Goal: Task Accomplishment & Management: Use online tool/utility

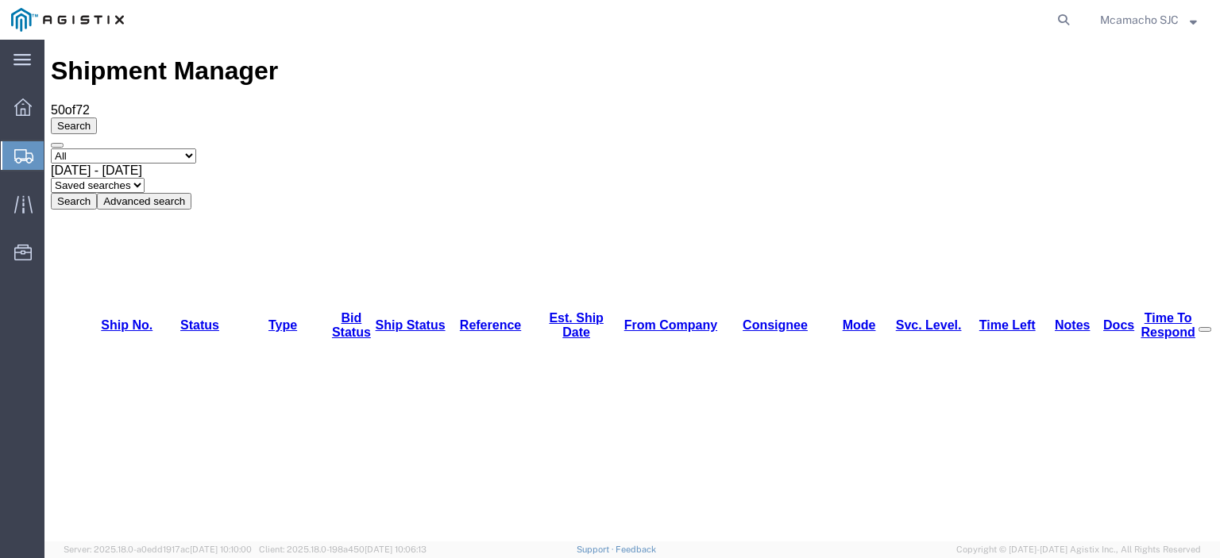
click at [97, 193] on button "Search" at bounding box center [74, 201] width 46 height 17
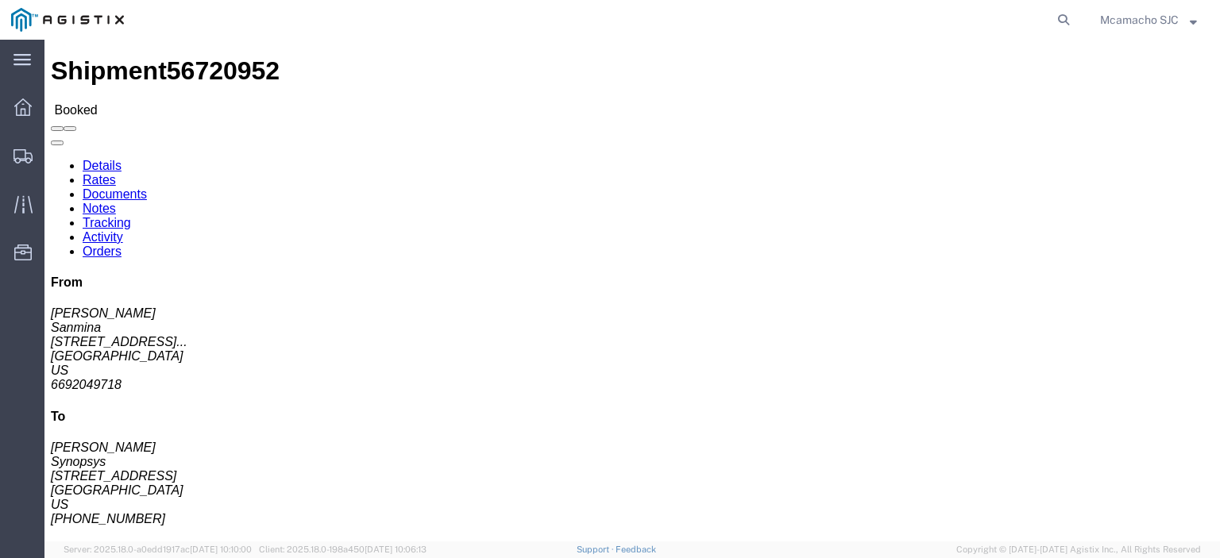
click link "Tracking"
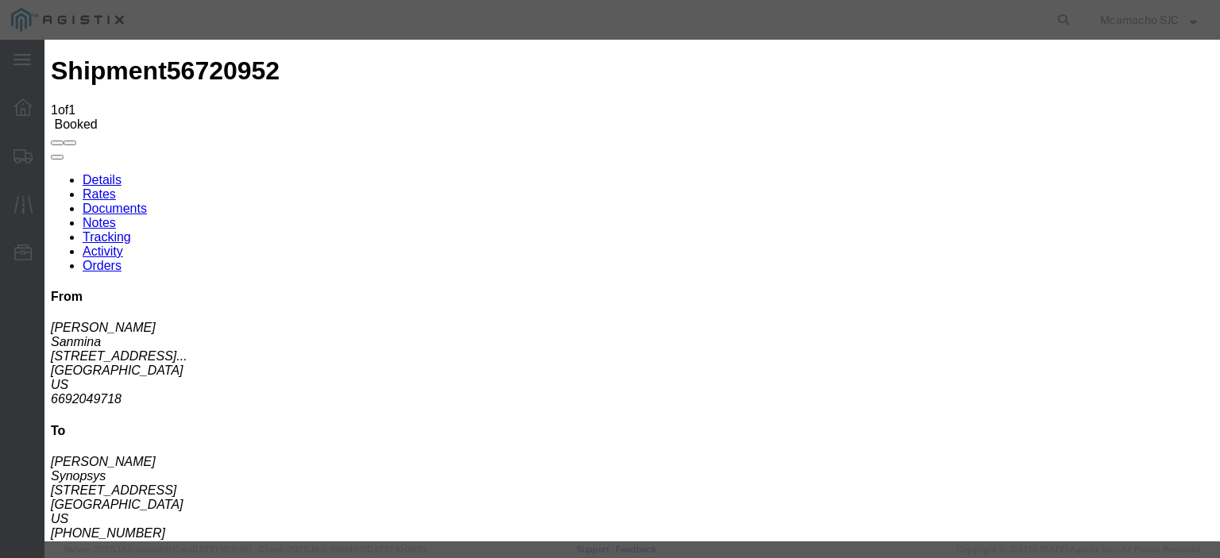
type input "[DATE]"
type input "3:25 PM"
select select "DELIVRED"
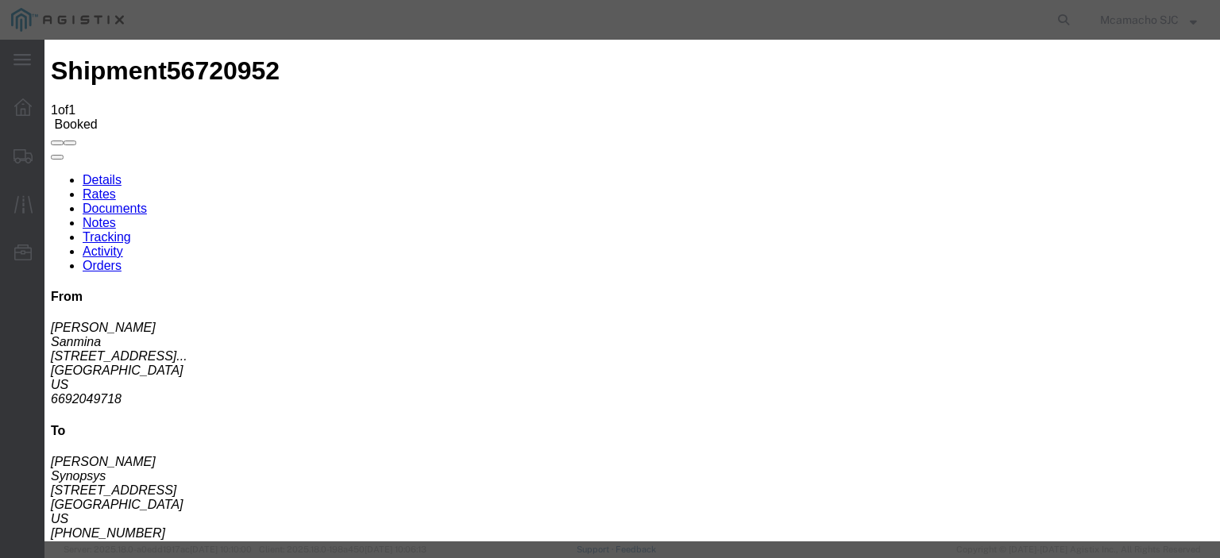
type input "[DATE]"
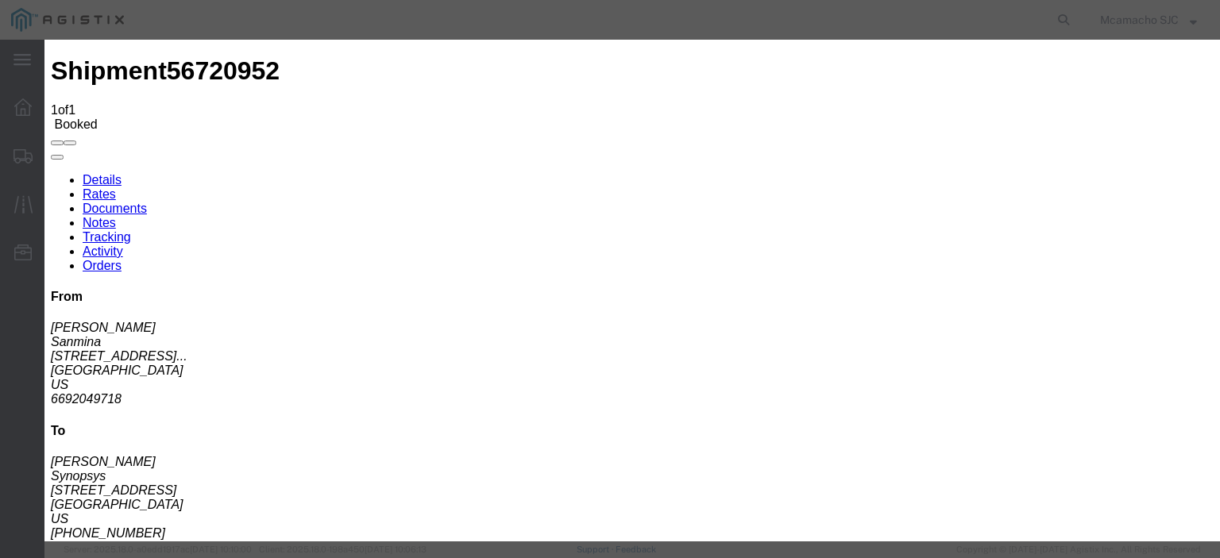
type input "[PERSON_NAME]"
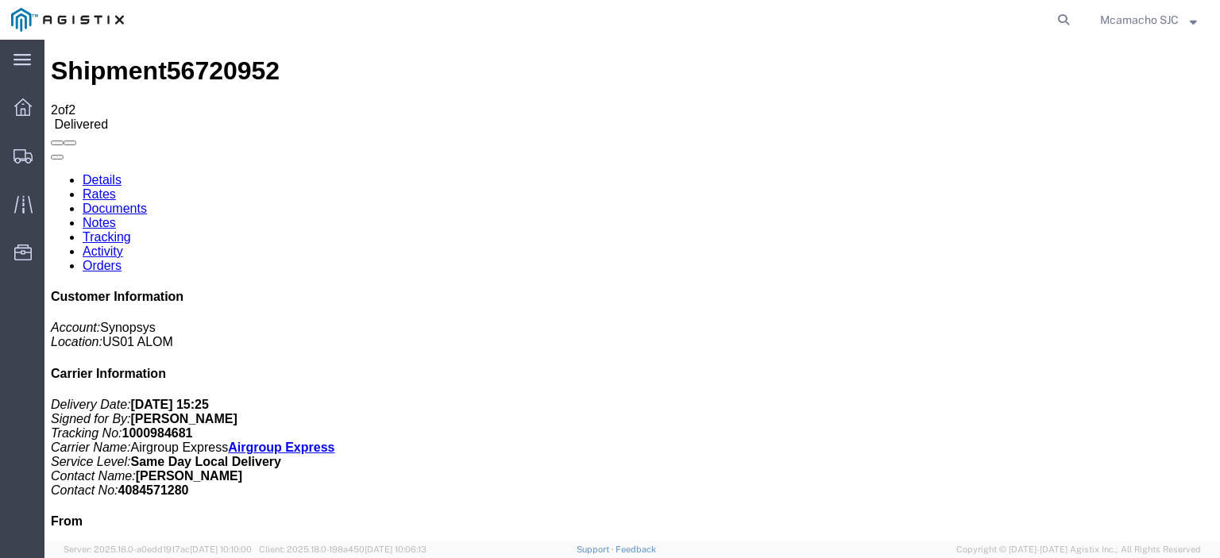
click at [147, 202] on link "Documents" at bounding box center [115, 209] width 64 height 14
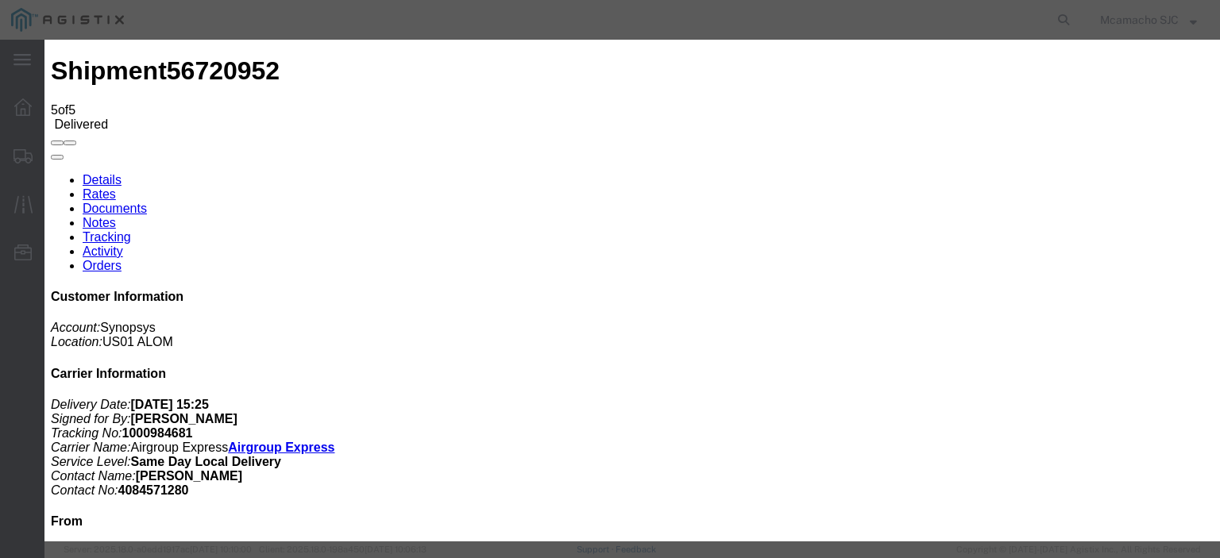
type input "C:\fakepath\1000984681 HCPOD.pdf"
drag, startPoint x: 540, startPoint y: 167, endPoint x: 548, endPoint y: 178, distance: 13.7
type input "AIRGROUP"
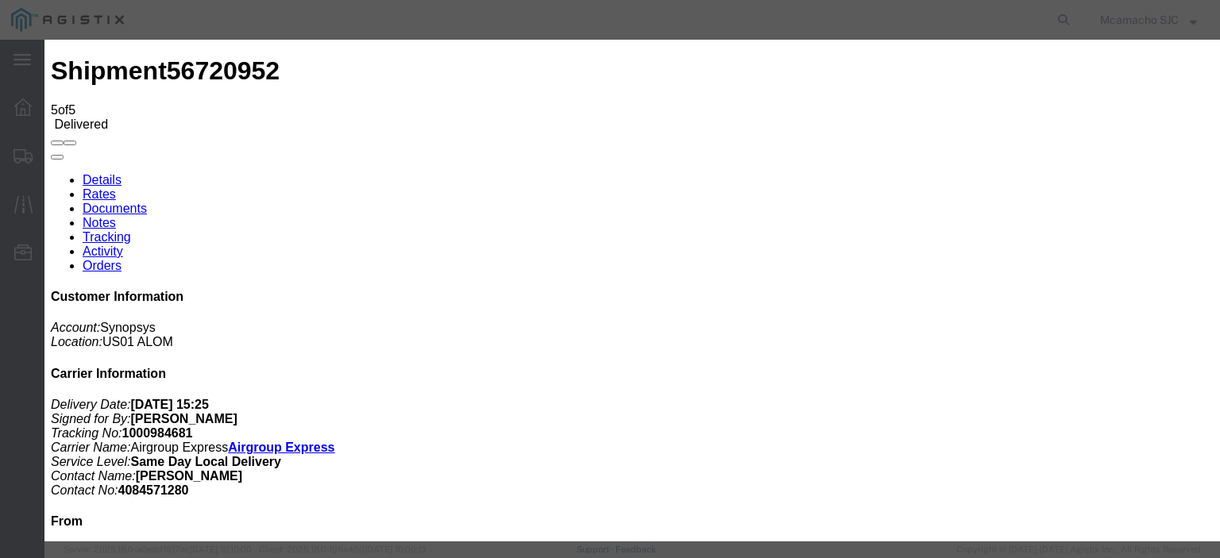
type input "h"
type input "HCPOD"
select select "PROOF_OF_DELIVERY"
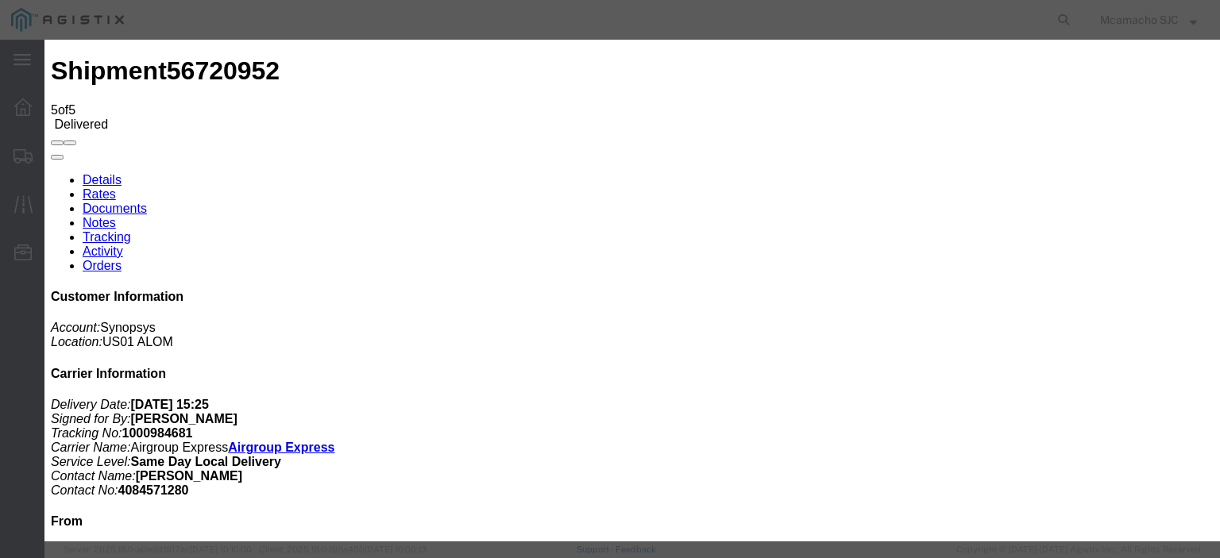
select select
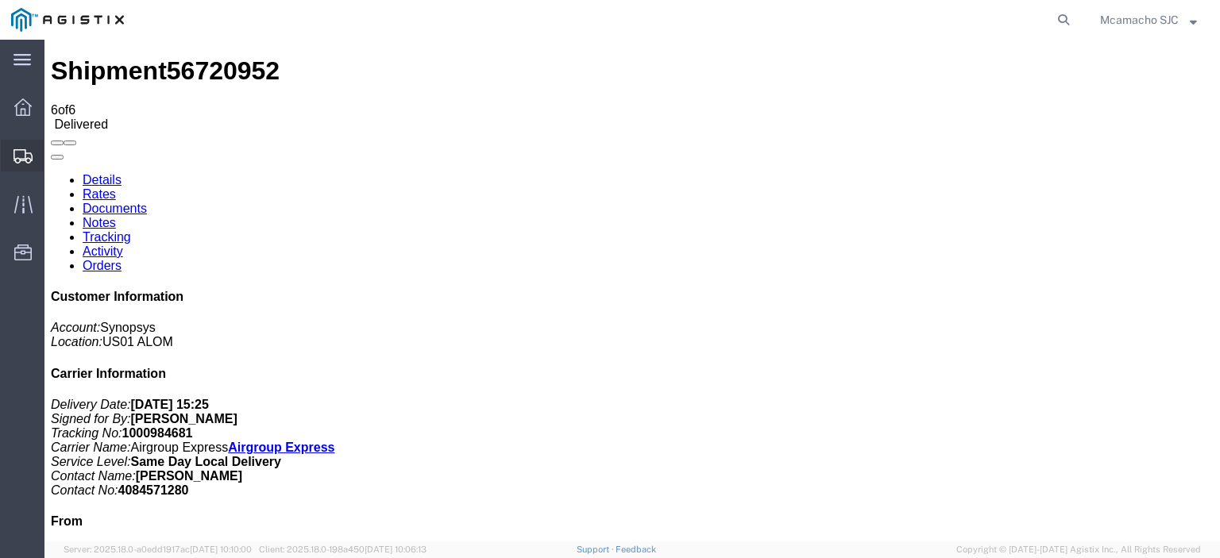
click at [55, 149] on span "Shipments" at bounding box center [49, 156] width 11 height 32
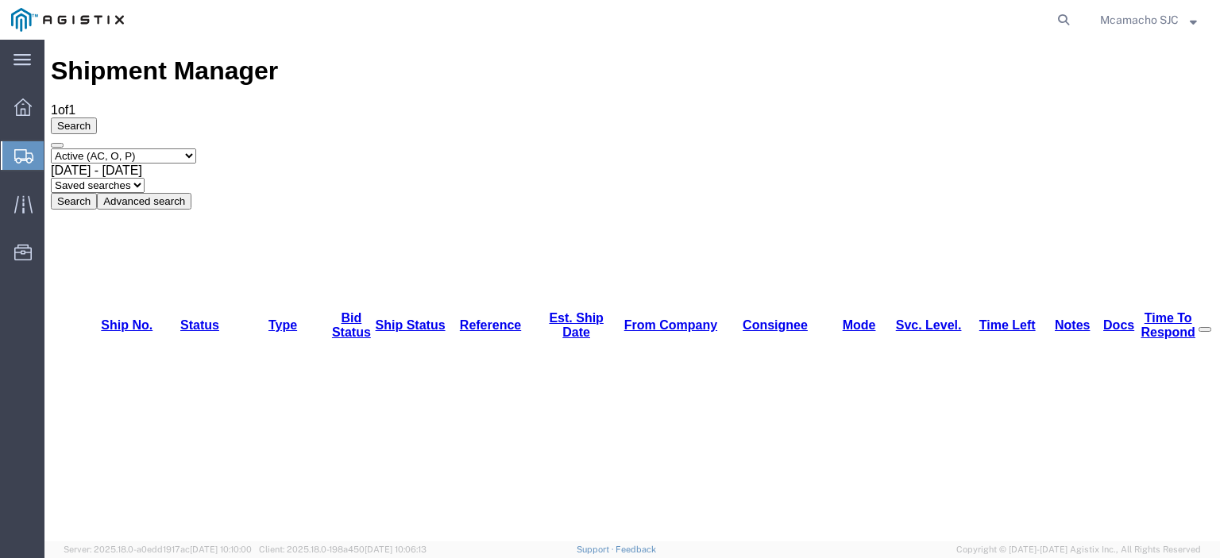
click at [99, 149] on select "Select status Active (AC, O, P) All Approved Awaiting Confirmation (AC) Booked …" at bounding box center [123, 156] width 145 height 15
select select "BOOK"
click at [51, 149] on select "Select status Active (AC, O, P) All Approved Awaiting Confirmation (AC) Booked …" at bounding box center [123, 156] width 145 height 15
click at [97, 193] on button "Search" at bounding box center [74, 201] width 46 height 17
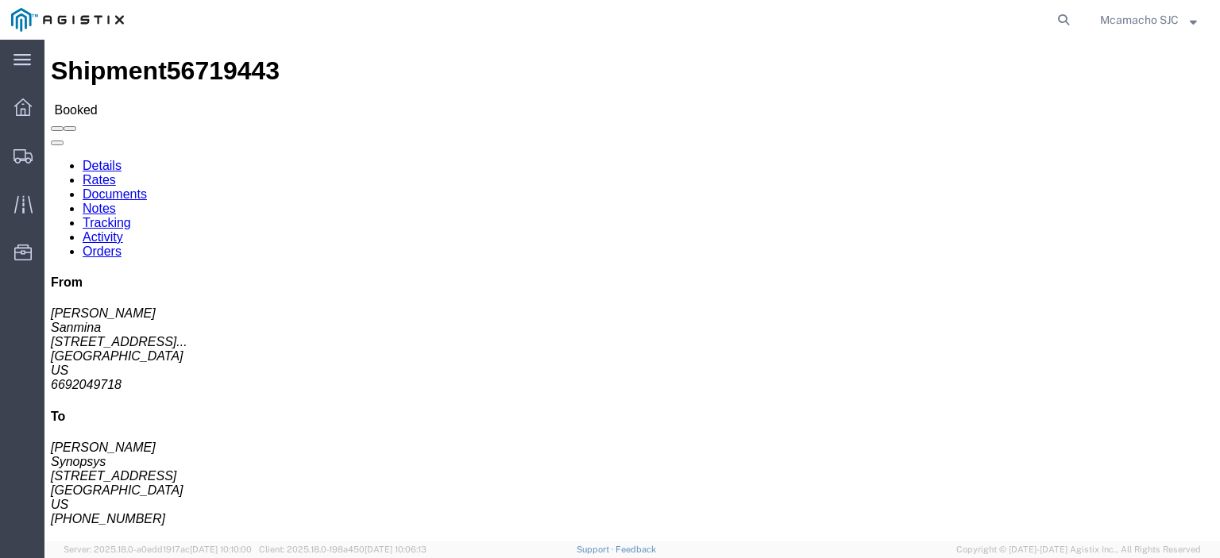
click link "Tracking"
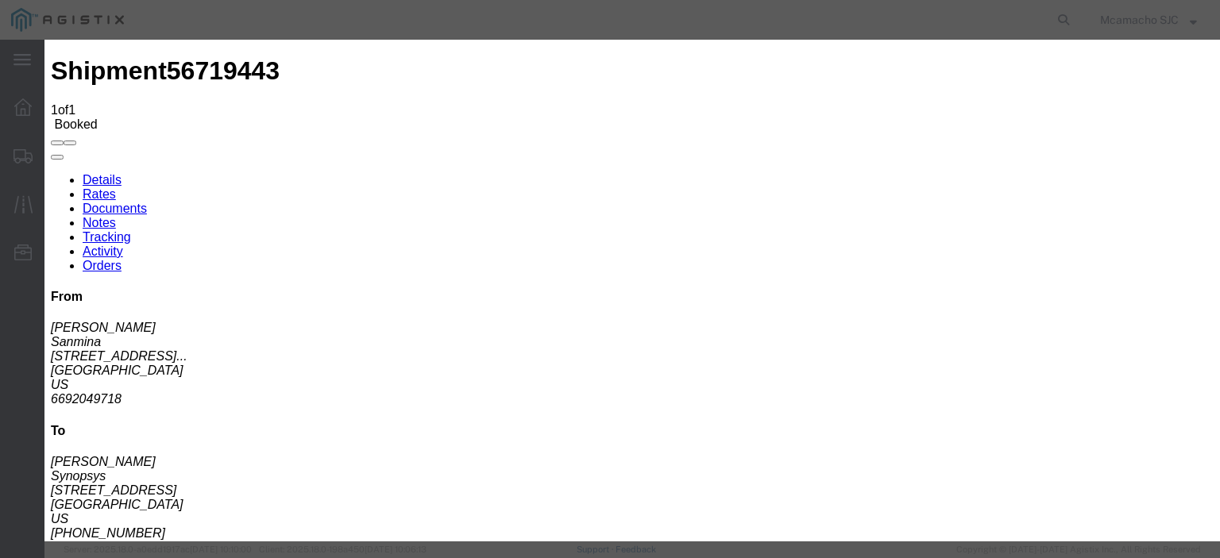
type input "[DATE]"
type input "3:25 PM"
select select "DELIVRED"
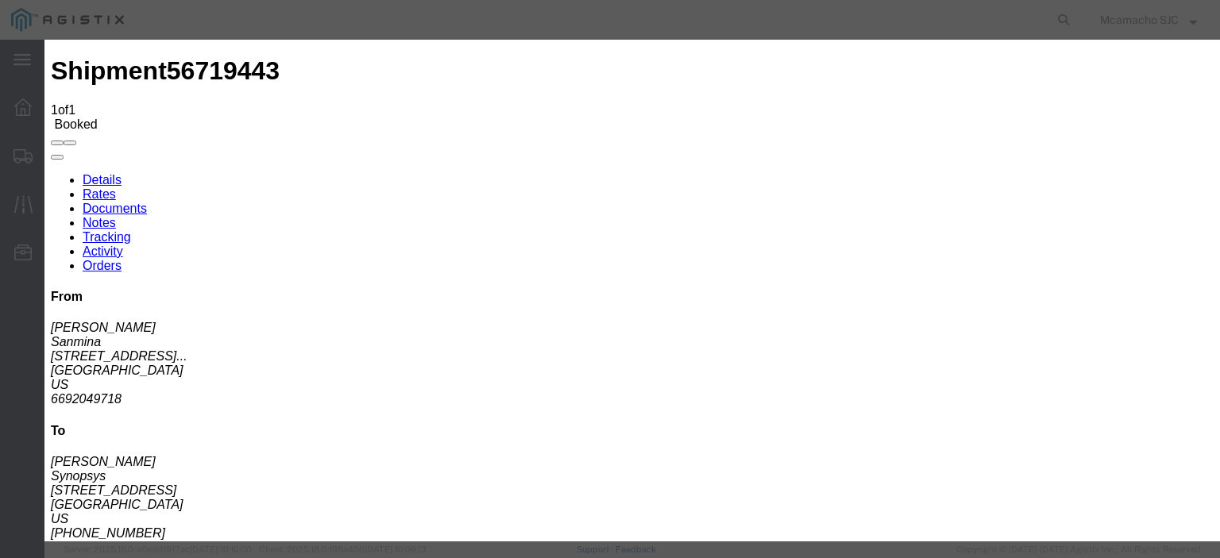
type input "[DATE]"
type input "[PERSON_NAME]"
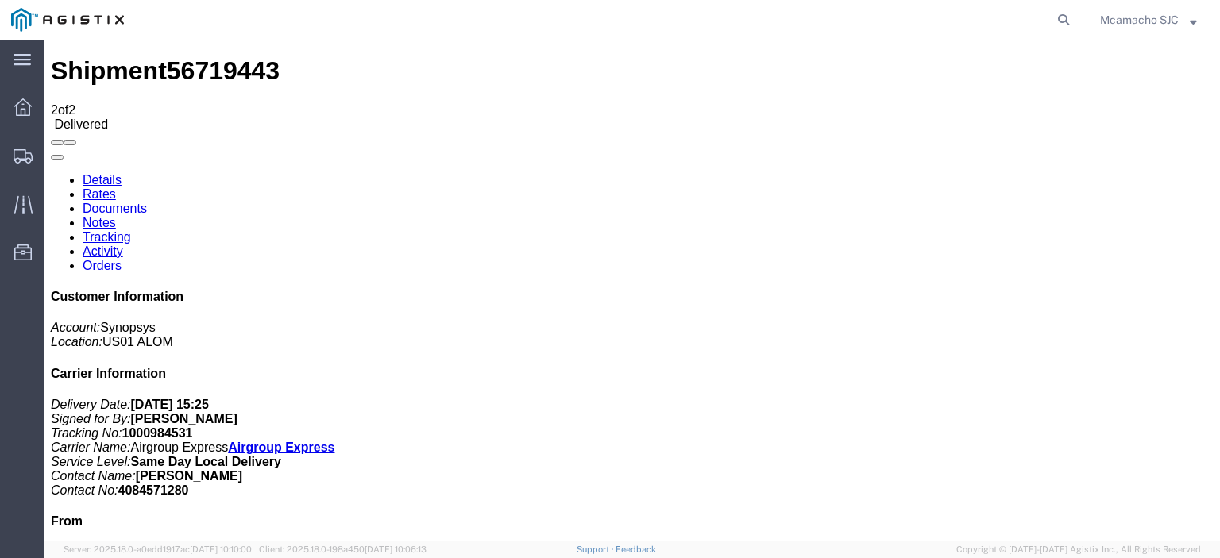
click at [147, 202] on link "Documents" at bounding box center [115, 209] width 64 height 14
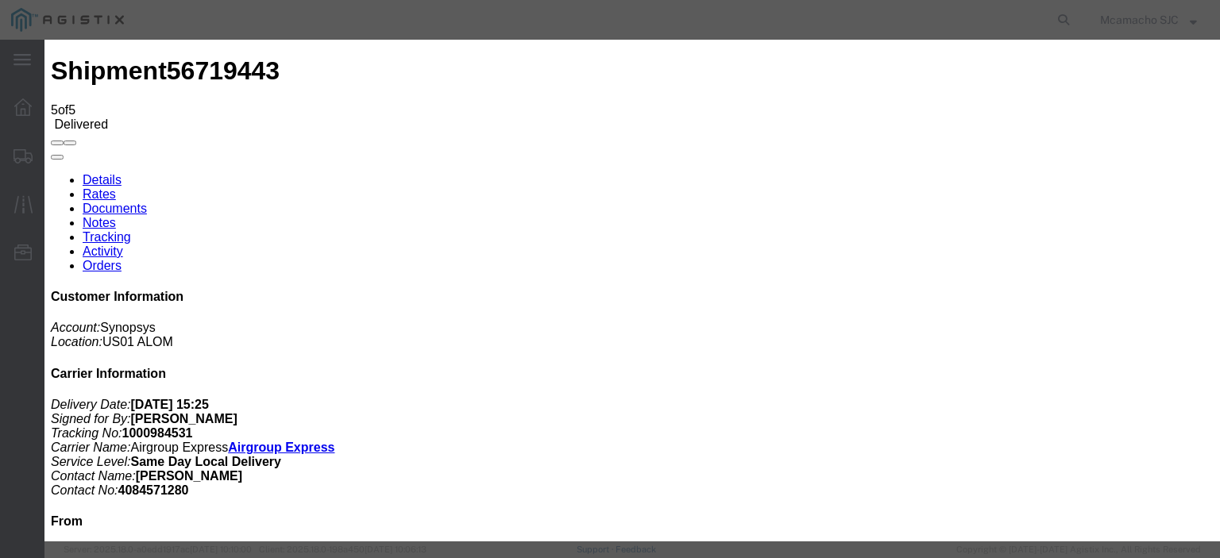
type input "C:\fakepath\1000984531 HCPOD.pdf"
type input "AIRGROUP"
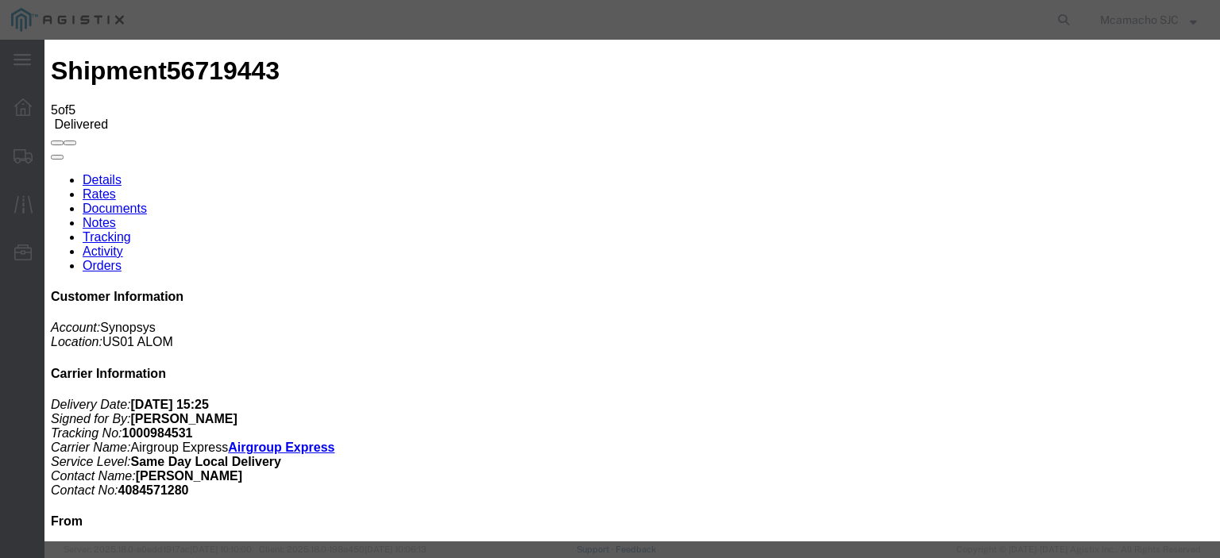
type input "HCPOD"
select select "PROOF_OF_DELIVERY"
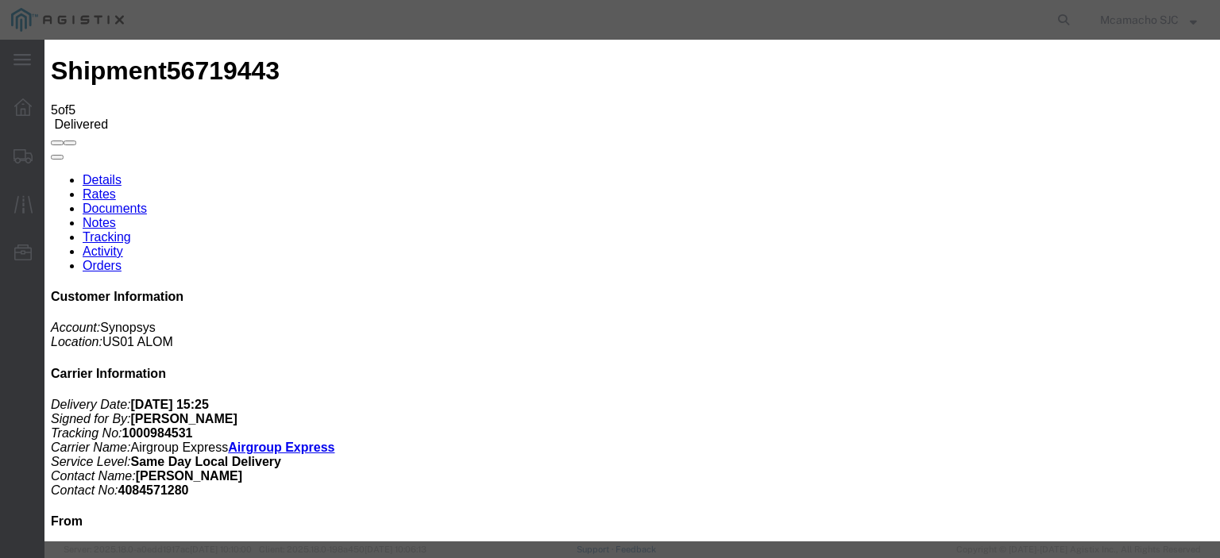
select select
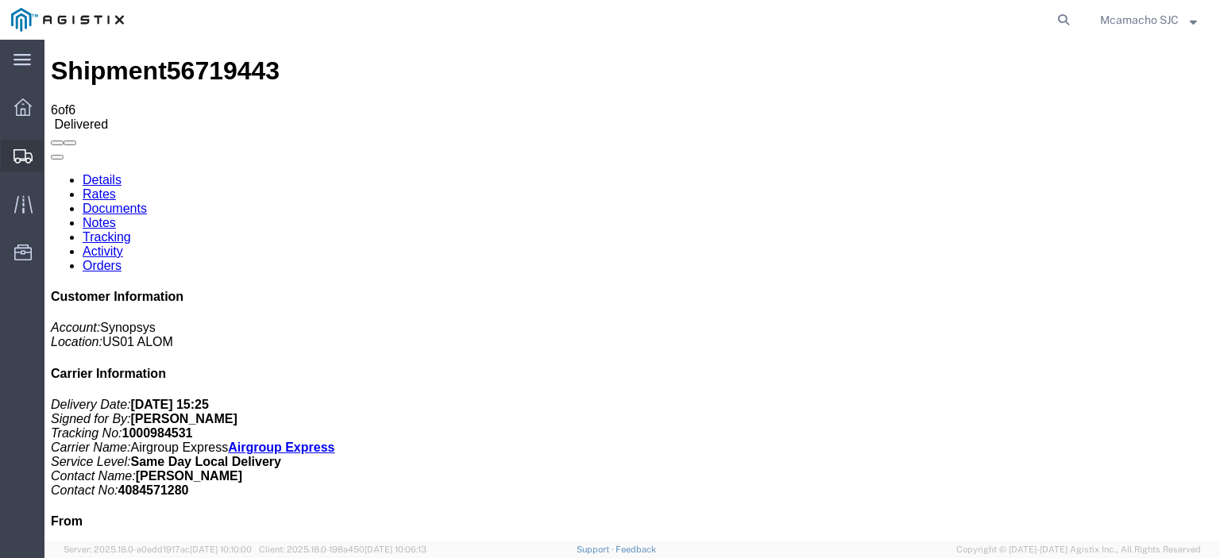
click at [55, 149] on span "Shipments" at bounding box center [49, 156] width 11 height 32
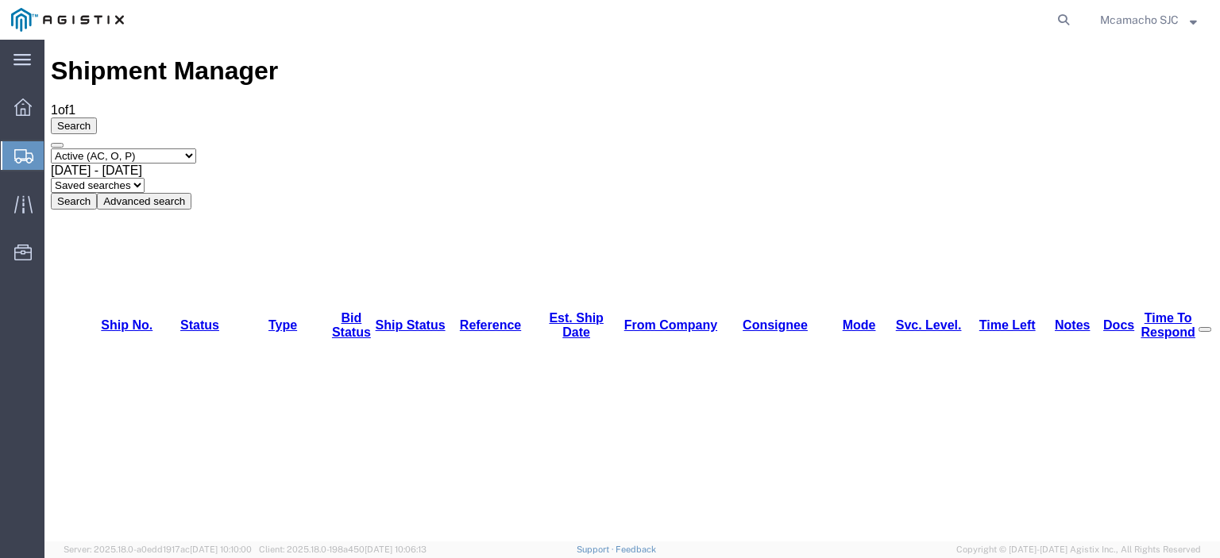
click at [106, 149] on select "Select status Active (AC, O, P) All Approved Awaiting Confirmation (AC) Booked …" at bounding box center [123, 156] width 145 height 15
select select "BOOK"
click at [51, 149] on select "Select status Active (AC, O, P) All Approved Awaiting Confirmation (AC) Booked …" at bounding box center [123, 156] width 145 height 15
click at [97, 193] on button "Search" at bounding box center [74, 201] width 46 height 17
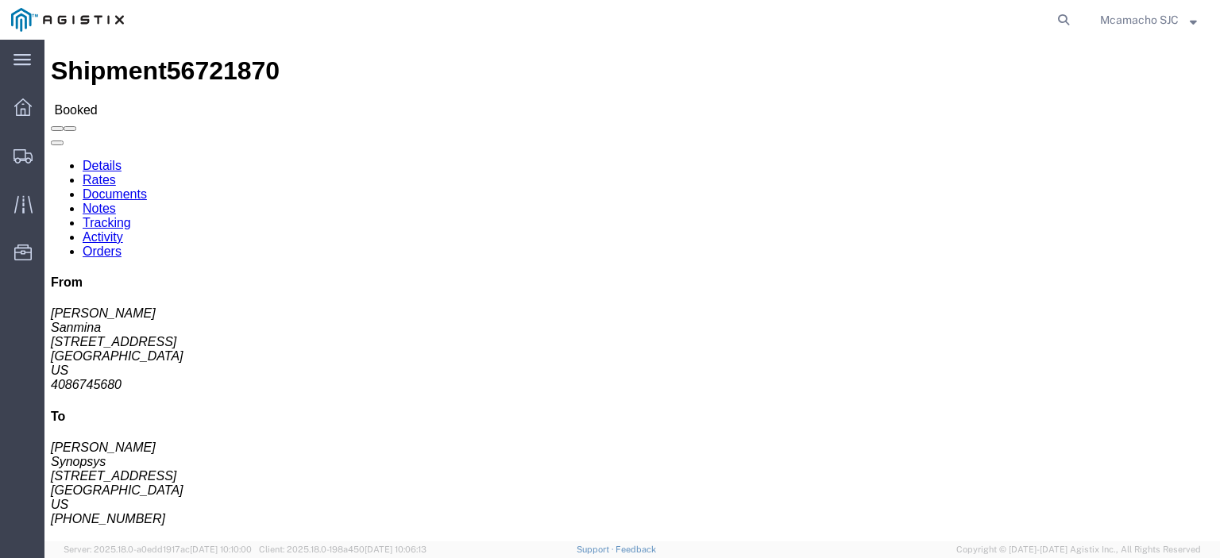
click link "Tracking"
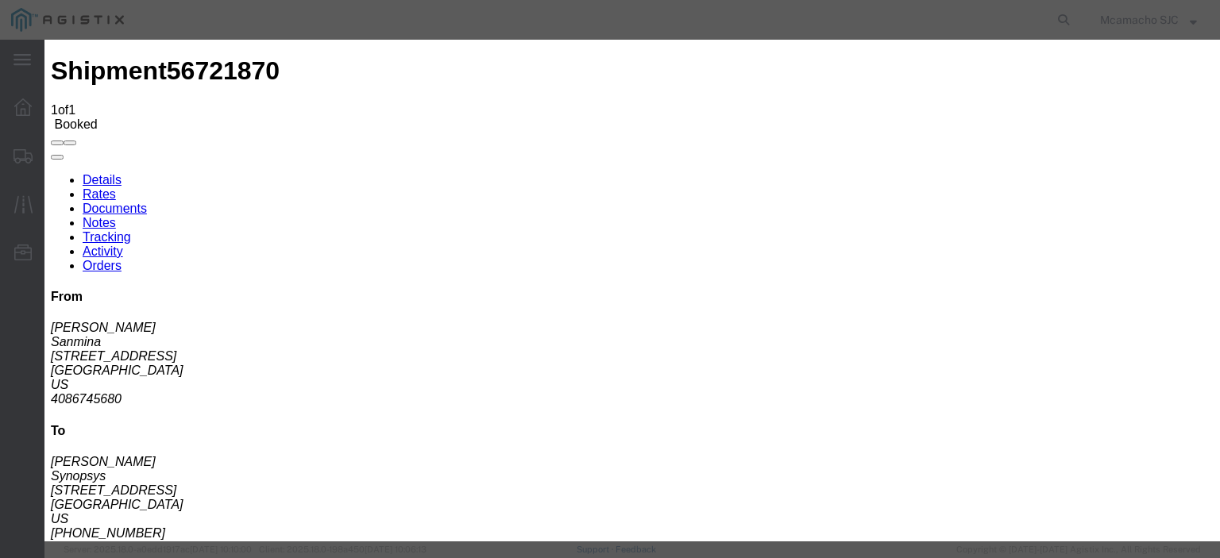
type input "[DATE]"
type input "3:25 PM"
select select "DELIVRED"
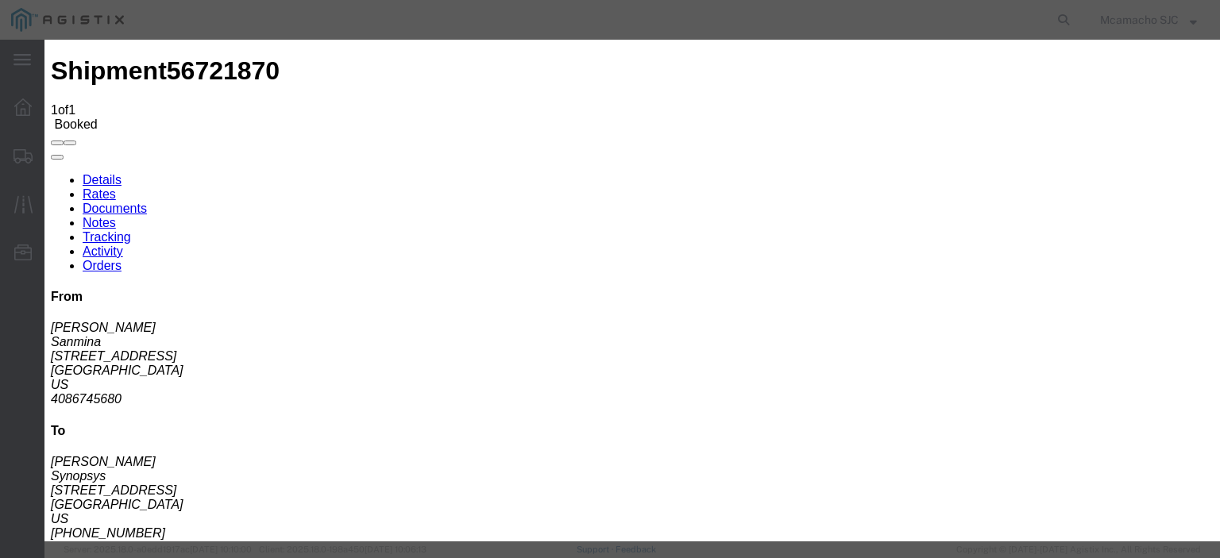
type input "[DATE]"
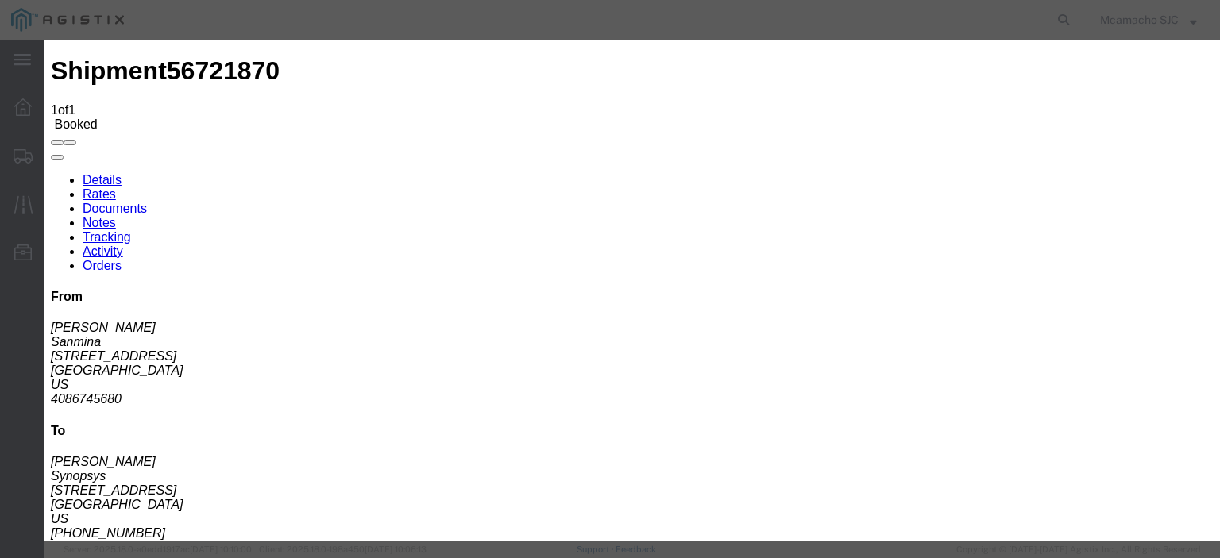
type input "[PERSON_NAME]"
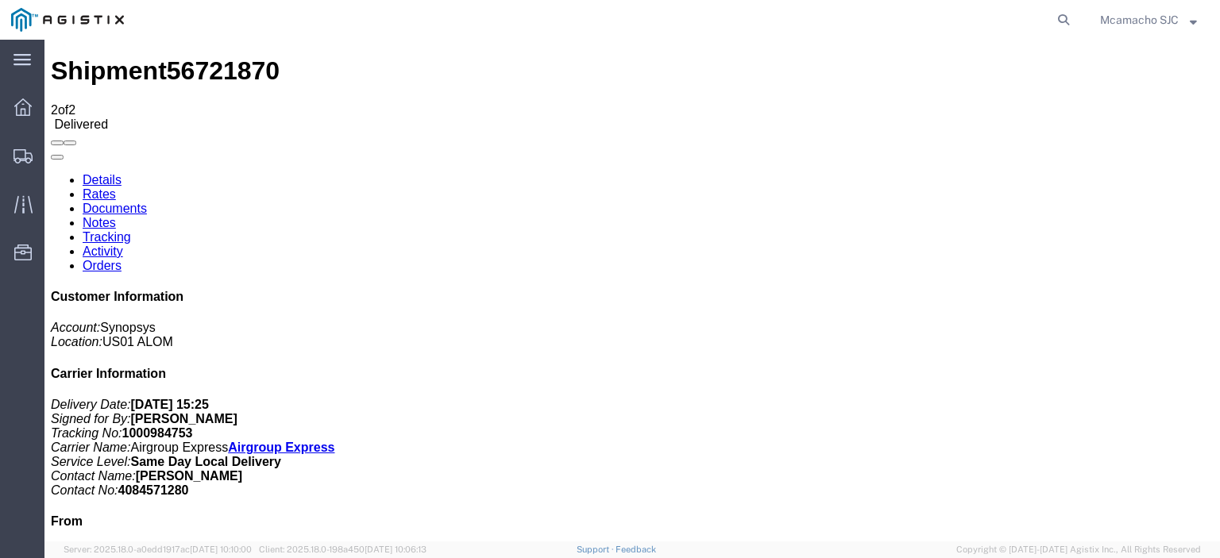
click at [147, 202] on link "Documents" at bounding box center [115, 209] width 64 height 14
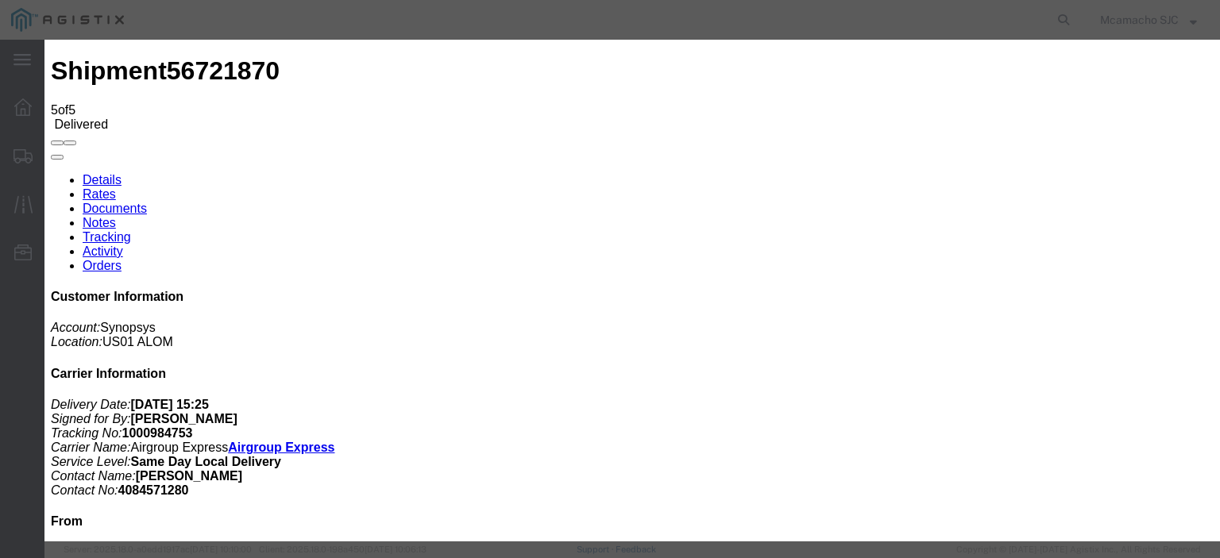
type input "C:\fakepath\1000984753 HCPOD.pdf"
type input "AIRGROUP"
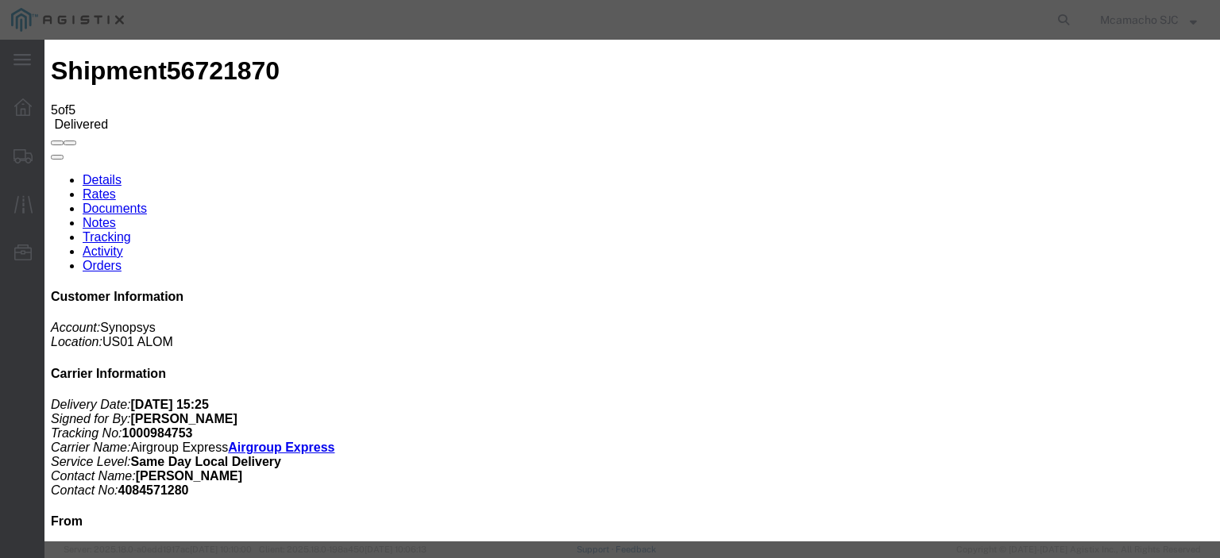
type input "HCPOD"
select select "PROOF_OF_DELIVERY"
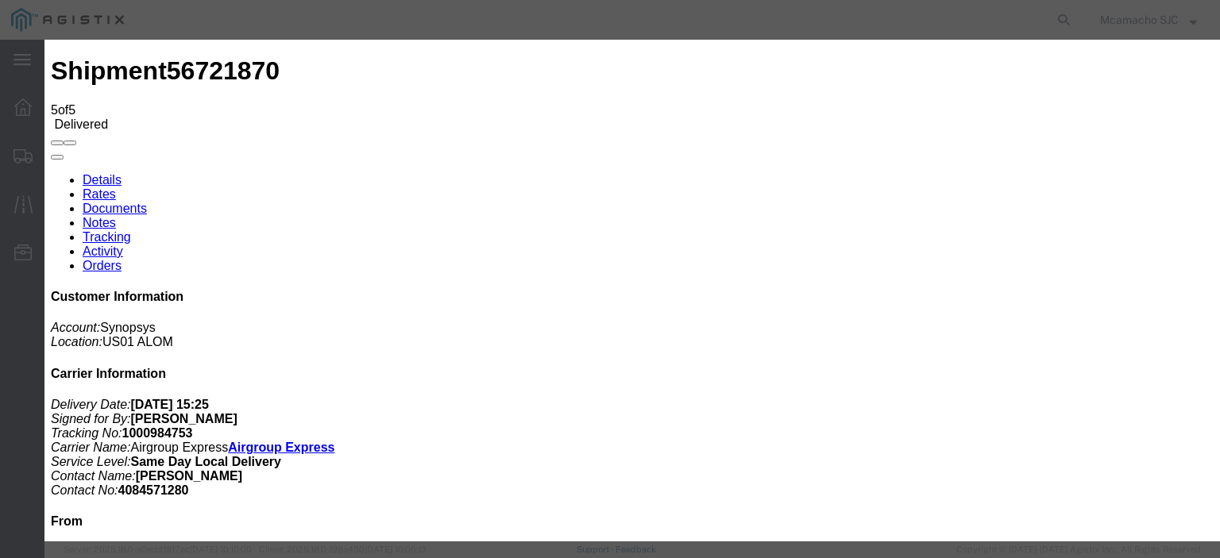
select select
